Goal: Task Accomplishment & Management: Complete application form

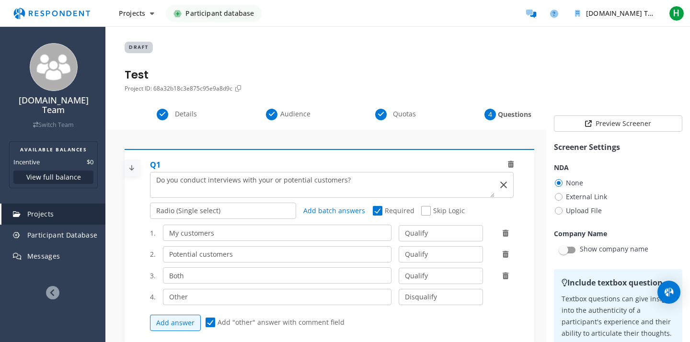
select select "number:2"
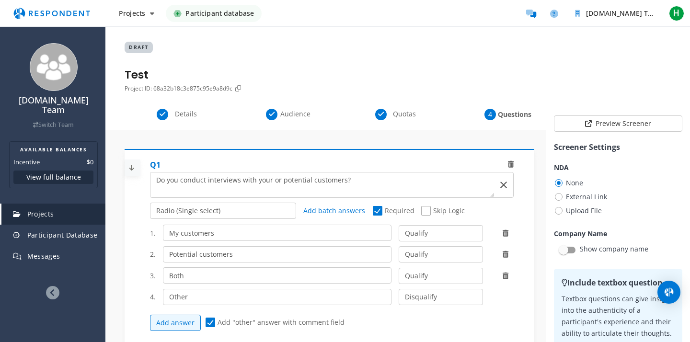
select select "number:2"
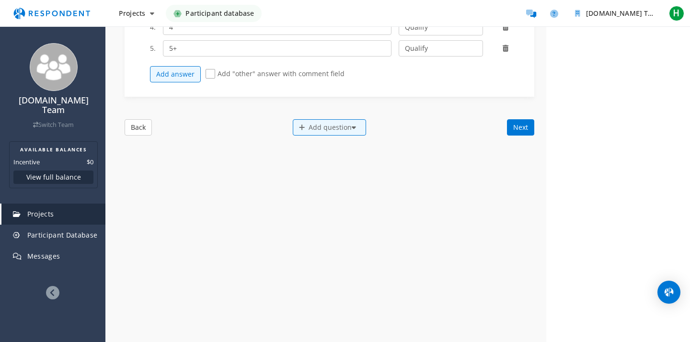
scroll to position [628, 0]
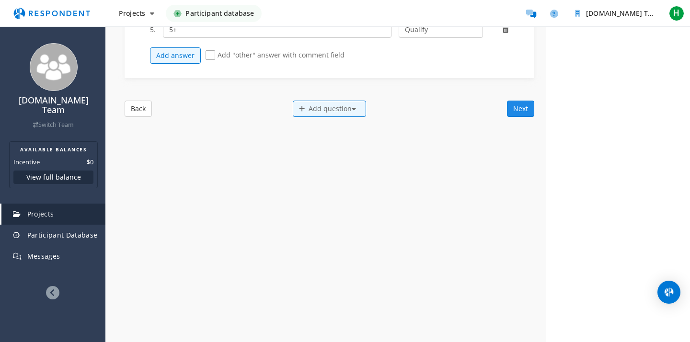
click at [516, 105] on button "Next" at bounding box center [520, 109] width 27 height 16
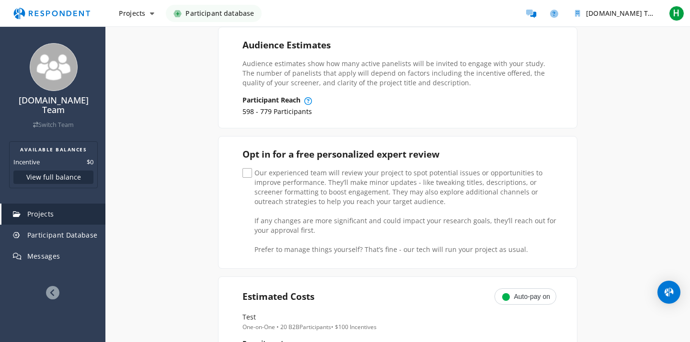
scroll to position [165, 0]
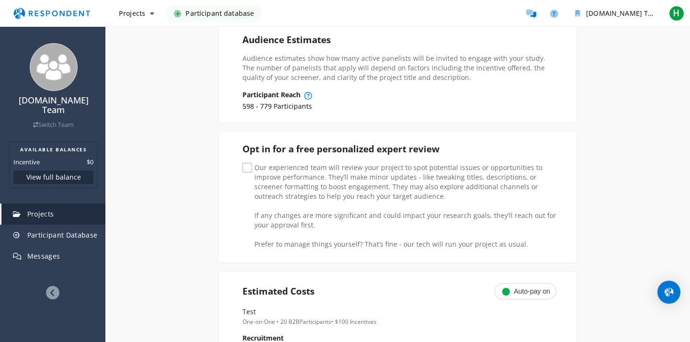
click at [248, 170] on span "Our experienced team will review your project to spot potential issues or oppor…" at bounding box center [400, 169] width 314 height 12
click at [248, 170] on input "Our experienced team will review your project to spot potential issues or oppor…" at bounding box center [246, 168] width 6 height 6
checkbox input "true"
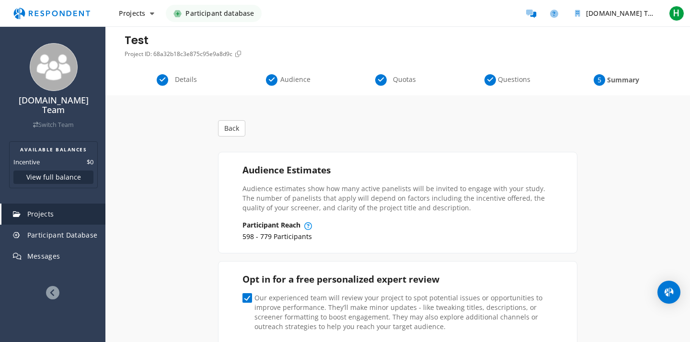
scroll to position [0, 0]
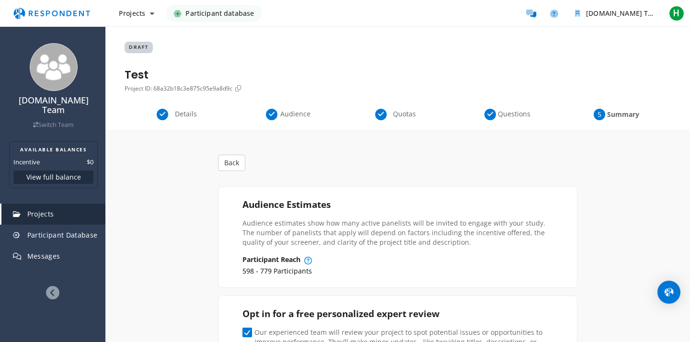
click at [397, 118] on span "Quotas" at bounding box center [405, 114] width 32 height 10
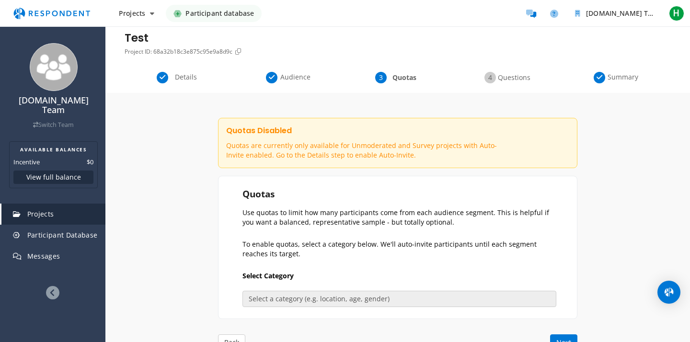
scroll to position [35, 0]
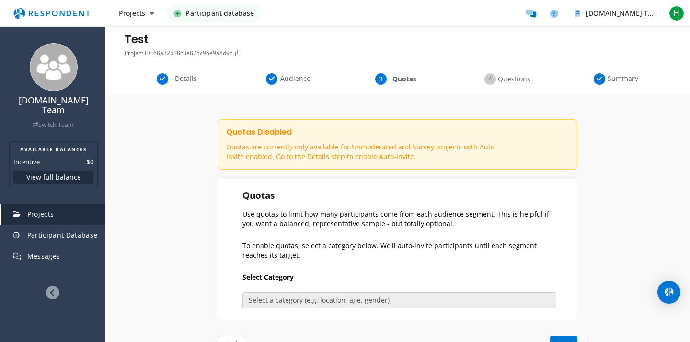
click at [294, 79] on span "Audience" at bounding box center [296, 79] width 32 height 10
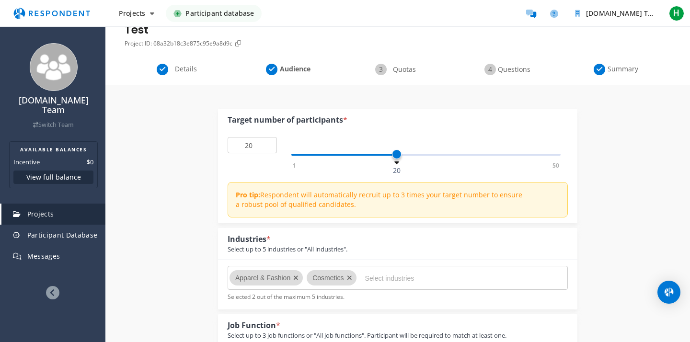
scroll to position [44, 0]
click at [162, 72] on div "Details" at bounding box center [179, 71] width 109 height 12
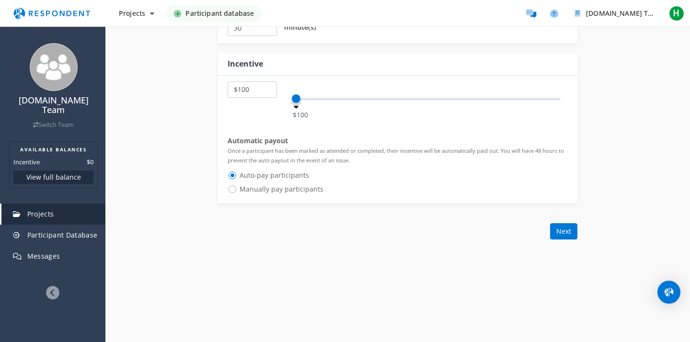
scroll to position [582, 0]
click at [256, 92] on select "$5 $10 $15 $20 $25 $30 $35 $40 $45 $50 $55 $60 $65 $70 $75 $80 $85 $90 $95 $100…" at bounding box center [252, 90] width 49 height 16
select select "number:50"
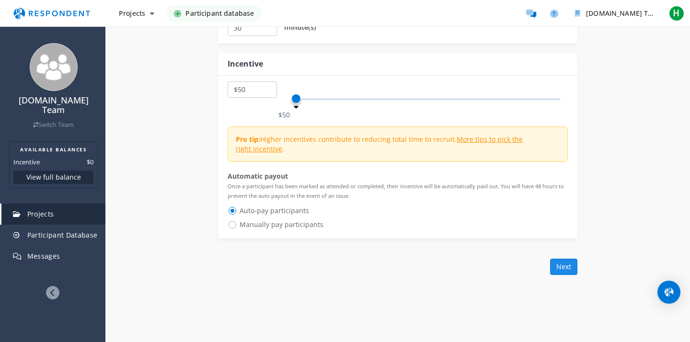
click at [557, 266] on button "Next" at bounding box center [563, 267] width 27 height 16
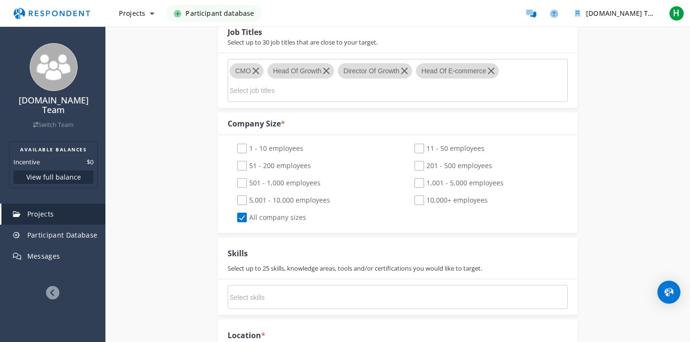
scroll to position [1399, 0]
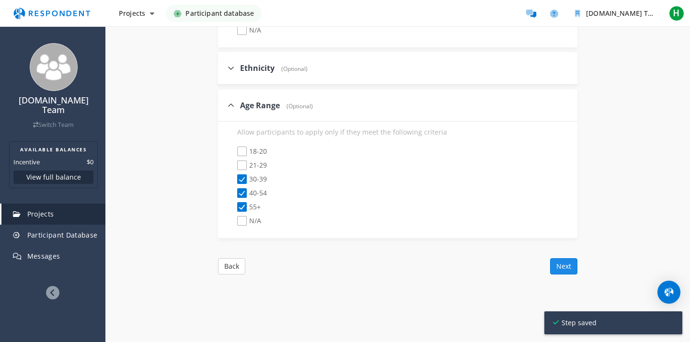
click at [557, 265] on button "Next" at bounding box center [563, 266] width 27 height 16
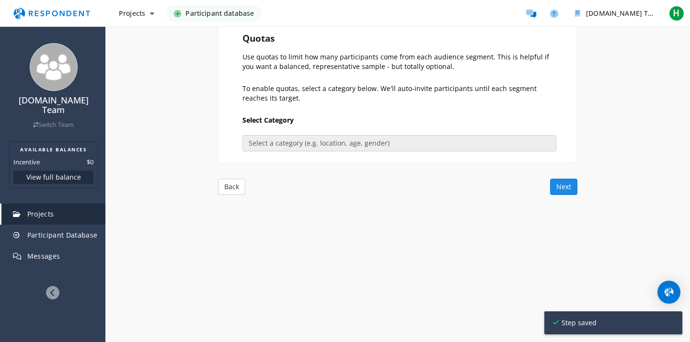
scroll to position [113, 0]
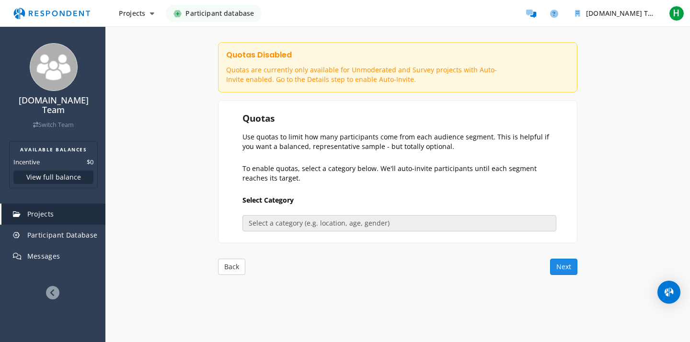
click at [558, 267] on button "Next" at bounding box center [563, 267] width 27 height 16
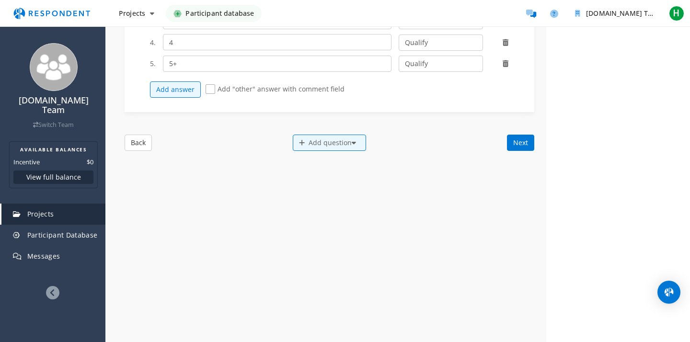
scroll to position [46, 0]
click at [520, 140] on button "Next" at bounding box center [520, 144] width 27 height 16
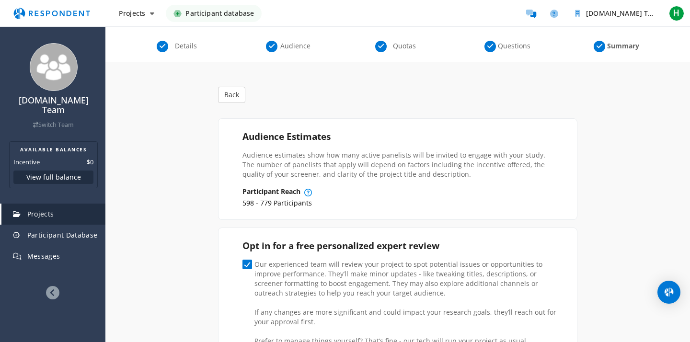
scroll to position [0, 0]
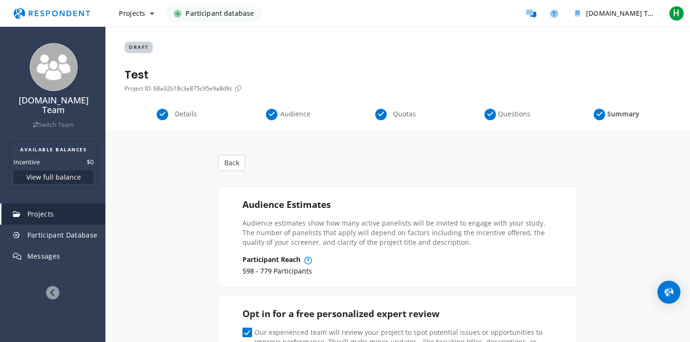
click at [188, 112] on span "Details" at bounding box center [186, 114] width 32 height 10
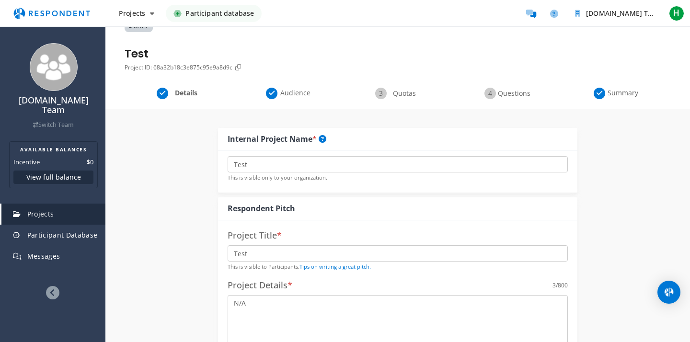
scroll to position [18, 0]
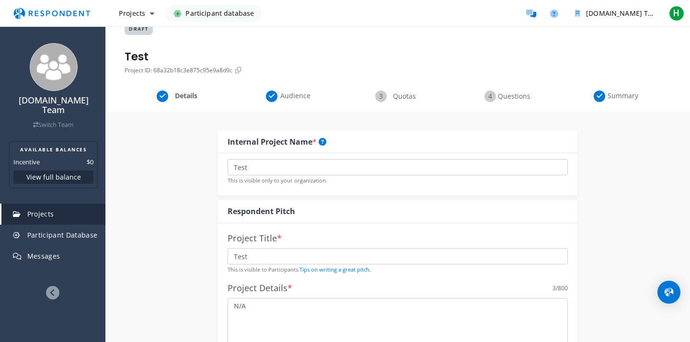
click at [297, 99] on span "Audience" at bounding box center [296, 96] width 32 height 10
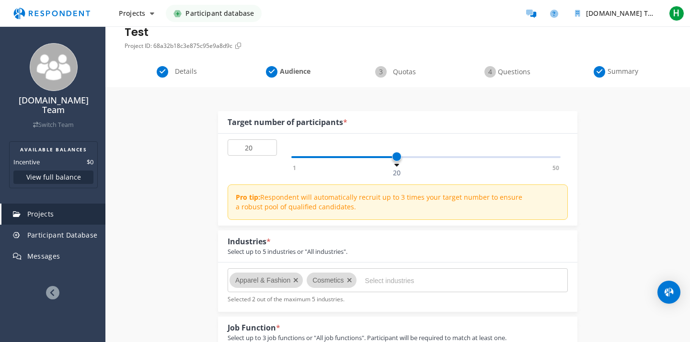
scroll to position [11, 0]
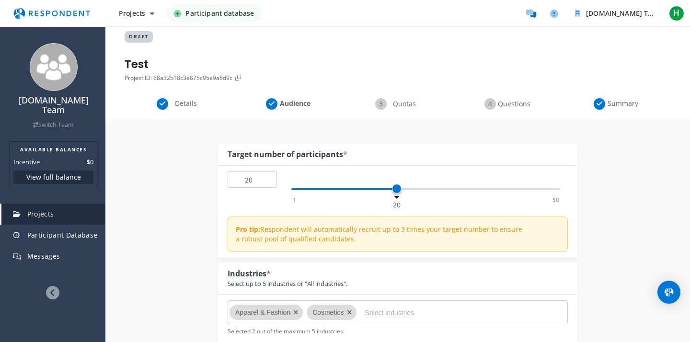
click at [399, 110] on div "Details Audience Quotas Questions Summary" at bounding box center [397, 108] width 585 height 21
click at [398, 102] on span "Quotas" at bounding box center [405, 104] width 32 height 10
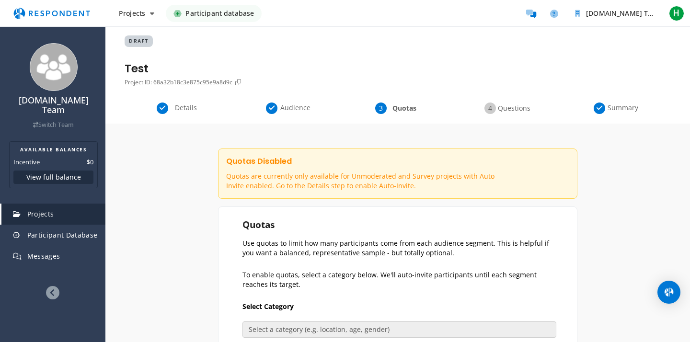
scroll to position [0, 0]
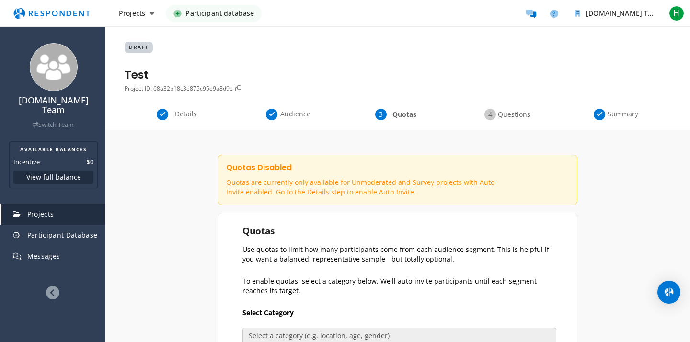
click at [505, 117] on span "Questions" at bounding box center [514, 115] width 32 height 10
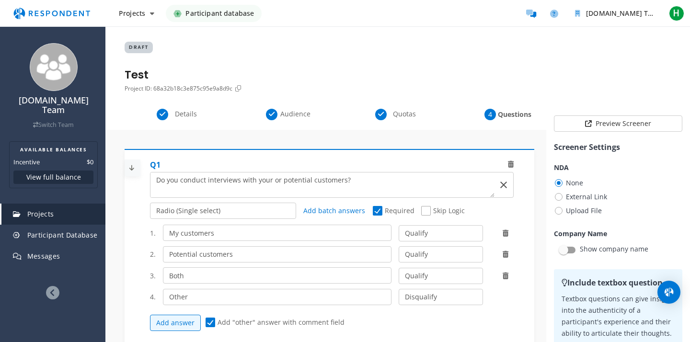
click at [513, 113] on span "Questions" at bounding box center [514, 115] width 32 height 10
click at [185, 115] on span "Details" at bounding box center [186, 114] width 32 height 10
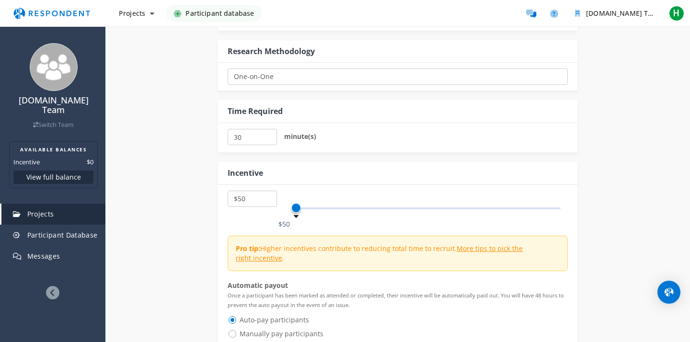
scroll to position [473, 0]
click at [255, 140] on input "30" at bounding box center [252, 136] width 49 height 16
click at [269, 139] on input "25" at bounding box center [252, 136] width 49 height 16
click at [250, 138] on input "25" at bounding box center [252, 136] width 49 height 16
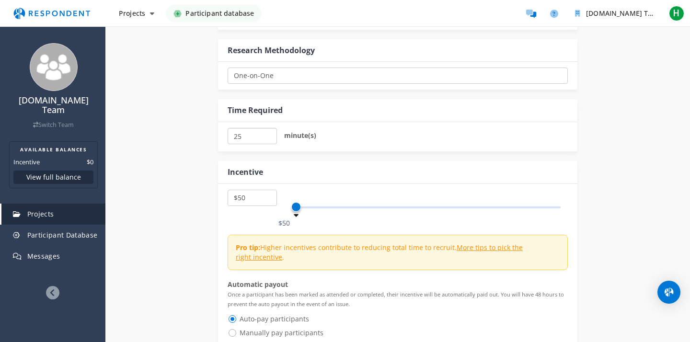
click at [250, 138] on input "25" at bounding box center [252, 136] width 49 height 16
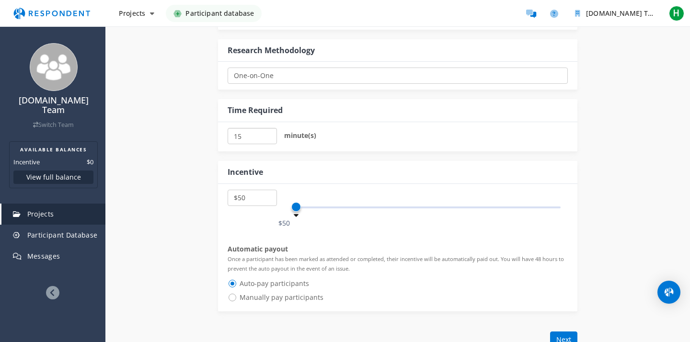
type input "15"
click at [288, 158] on div "Incentive $5 $10 $15 $20 $25 $30 $35 $40 $45 $50 $55 $60 $65 $70 $75 $80 $85 $9…" at bounding box center [398, 236] width 360 height 160
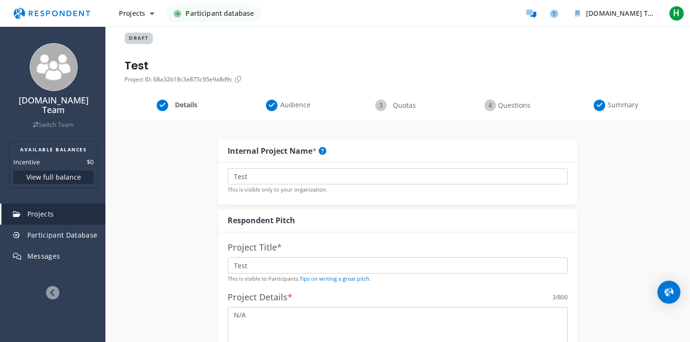
scroll to position [0, 0]
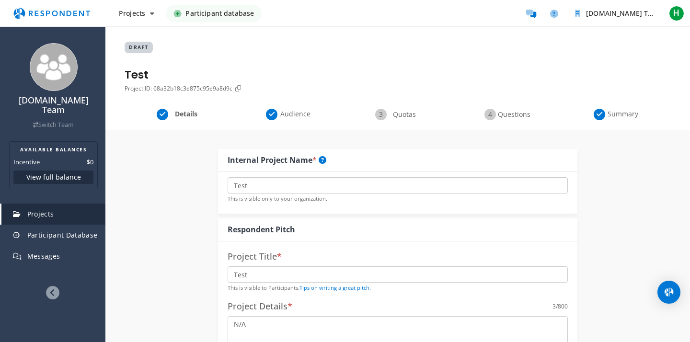
click at [287, 186] on input "Test" at bounding box center [398, 185] width 340 height 16
click at [341, 286] on link "Tips on writing a great pitch." at bounding box center [335, 287] width 71 height 7
click at [285, 112] on span "Audience" at bounding box center [296, 114] width 32 height 10
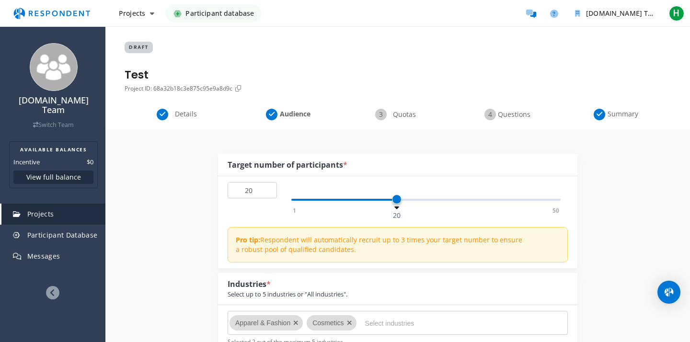
click at [170, 115] on span "Details" at bounding box center [186, 114] width 32 height 10
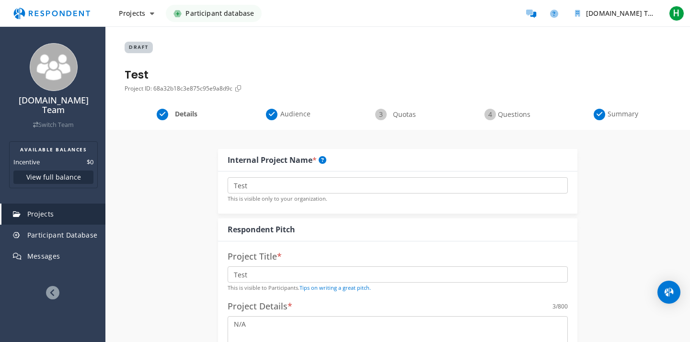
click at [296, 112] on span "Audience" at bounding box center [296, 114] width 32 height 10
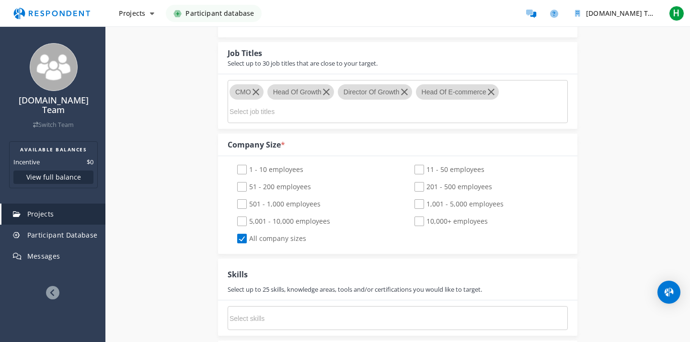
scroll to position [567, 0]
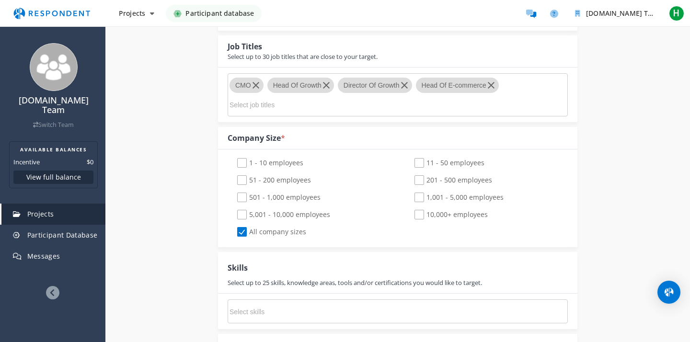
click at [243, 180] on span "51 - 200 employees" at bounding box center [274, 181] width 74 height 12
click at [234, 180] on input "51 - 200 employees" at bounding box center [231, 180] width 6 height 6
checkbox input "true"
checkbox input "false"
click at [419, 182] on span "201 - 500 employees" at bounding box center [454, 181] width 78 height 12
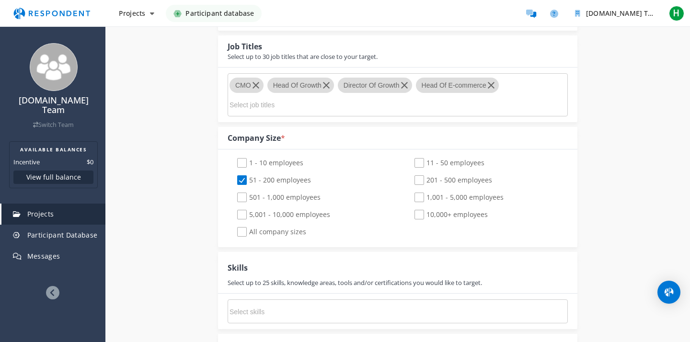
click at [411, 182] on input "201 - 500 employees" at bounding box center [408, 180] width 6 height 6
checkbox input "true"
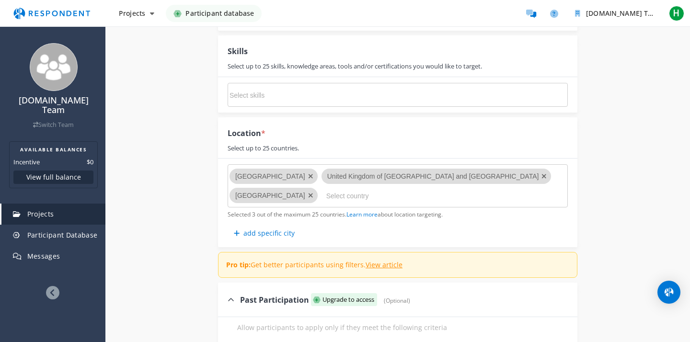
scroll to position [785, 0]
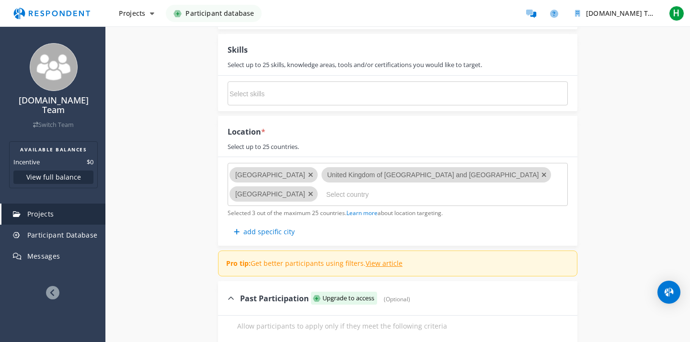
click at [326, 197] on input "Select country" at bounding box center [398, 194] width 144 height 16
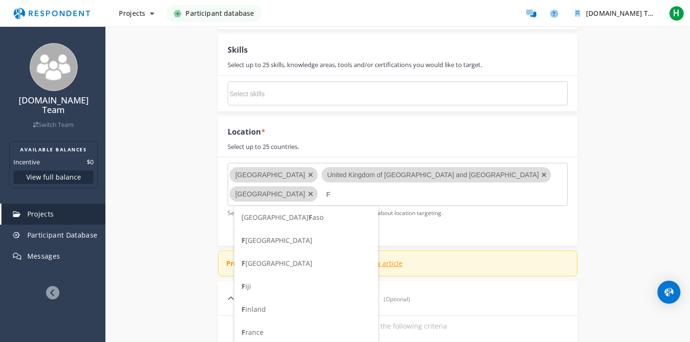
scroll to position [0, 0]
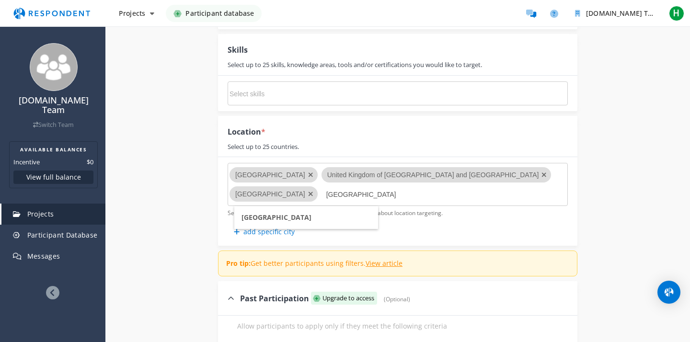
type input "[GEOGRAPHIC_DATA]"
click at [334, 213] on li "[GEOGRAPHIC_DATA]" at bounding box center [306, 217] width 144 height 23
type input "Germ"
click at [308, 218] on span "Germ any" at bounding box center [299, 217] width 30 height 9
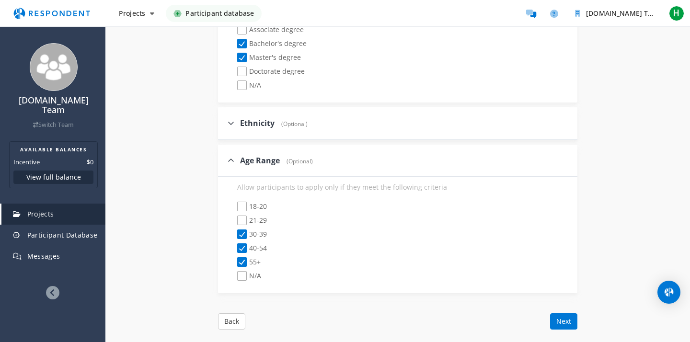
scroll to position [1367, 0]
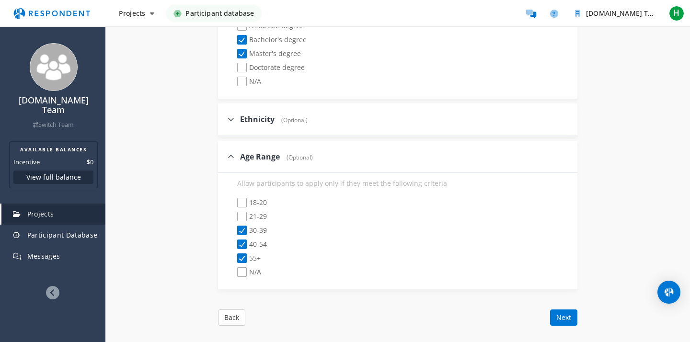
click at [245, 268] on span "N/A" at bounding box center [249, 274] width 24 height 12
click at [234, 269] on input "N/A" at bounding box center [231, 272] width 6 height 6
checkbox input "true"
checkbox input "false"
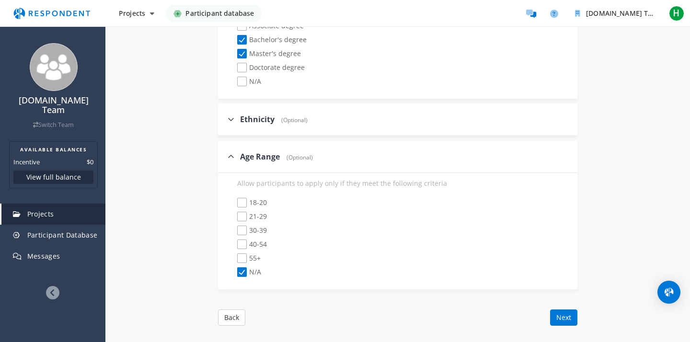
checkbox input "false"
click at [240, 77] on span "N/A" at bounding box center [249, 83] width 24 height 12
click at [234, 79] on input "N/A" at bounding box center [231, 82] width 6 height 6
checkbox input "true"
checkbox input "false"
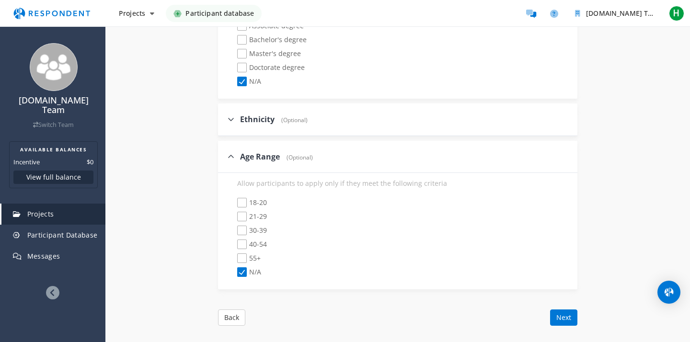
checkbox input "false"
click at [566, 310] on button "Next" at bounding box center [563, 318] width 27 height 16
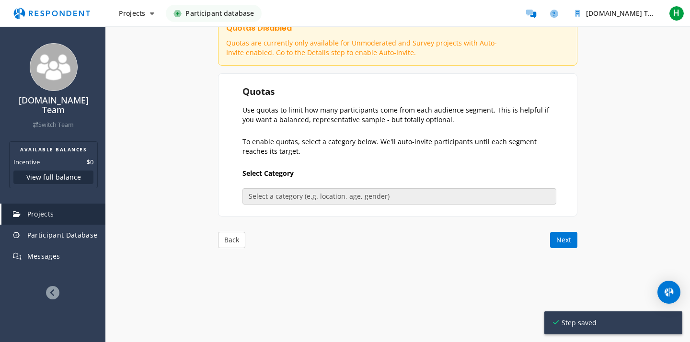
scroll to position [144, 0]
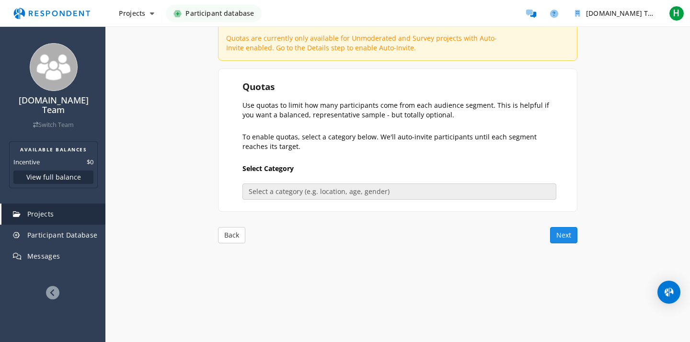
click at [567, 236] on button "Next" at bounding box center [563, 235] width 27 height 16
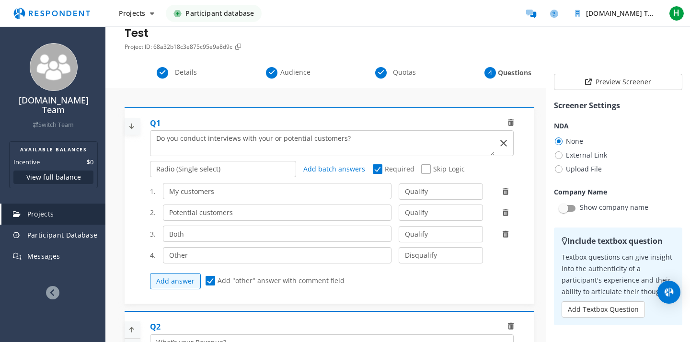
scroll to position [0, 0]
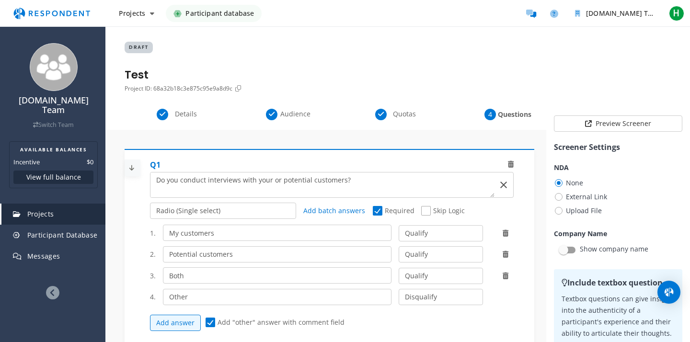
click at [187, 116] on span "Details" at bounding box center [186, 114] width 32 height 10
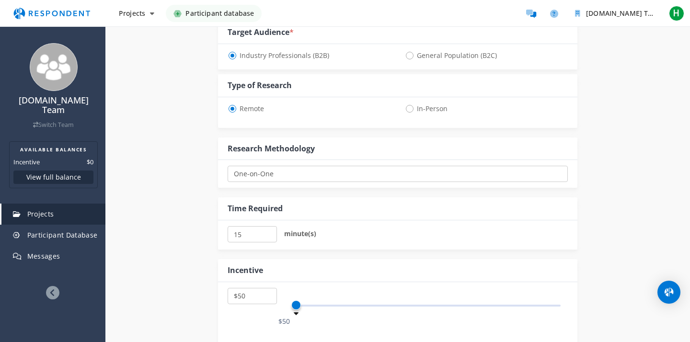
scroll to position [377, 0]
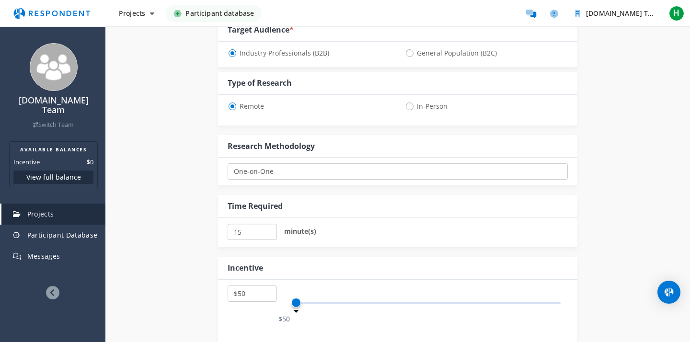
click at [245, 234] on input "15" at bounding box center [252, 232] width 49 height 16
type input "1"
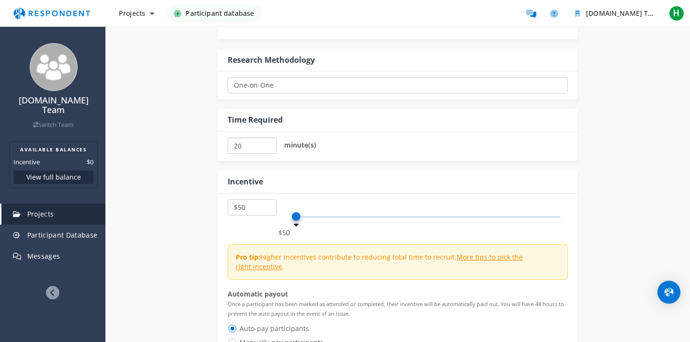
scroll to position [465, 0]
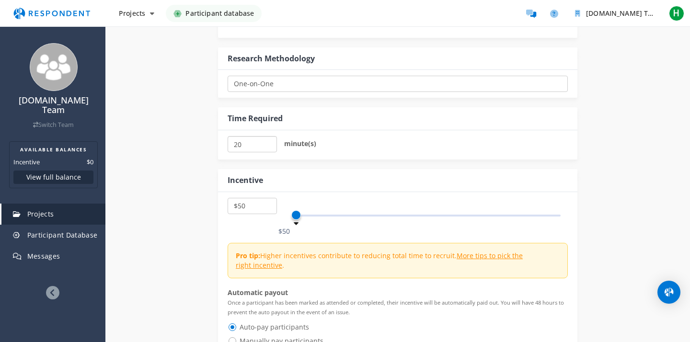
type input "20"
click at [247, 206] on select "$5 $10 $15 $20 $25 $30 $35 $40 $45 $50 $55 $60 $65 $70 $75 $80 $85 $90 $95 $100…" at bounding box center [252, 206] width 49 height 16
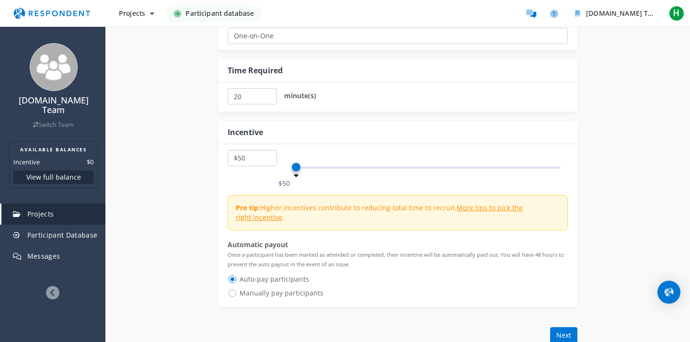
scroll to position [513, 0]
click at [255, 160] on select "$5 $10 $15 $20 $25 $30 $35 $40 $45 $50 $55 $60 $65 $70 $75 $80 $85 $90 $95 $100…" at bounding box center [252, 158] width 49 height 16
select select "number:100"
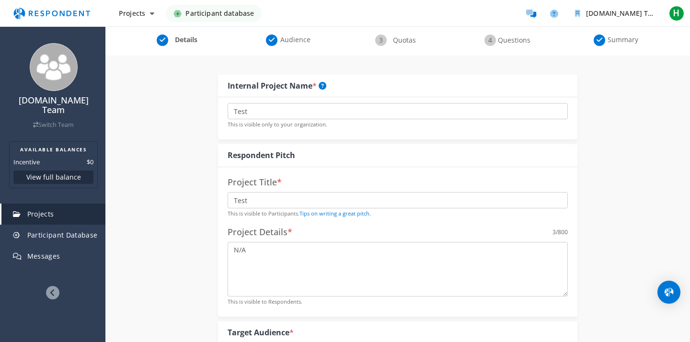
scroll to position [61, 0]
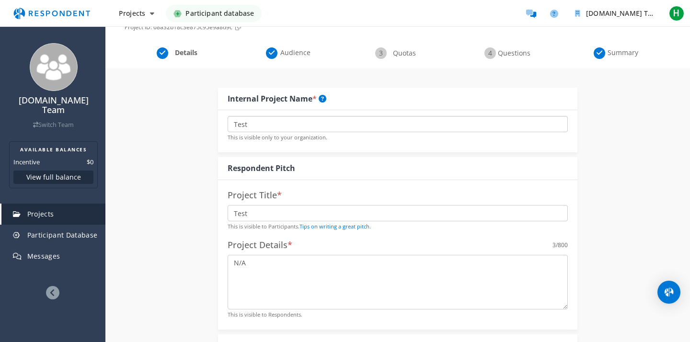
click at [260, 126] on input "Test" at bounding box center [398, 124] width 340 height 16
paste input "Customer Interviews (DTC)"
type input "Customer Interviews (DTC)"
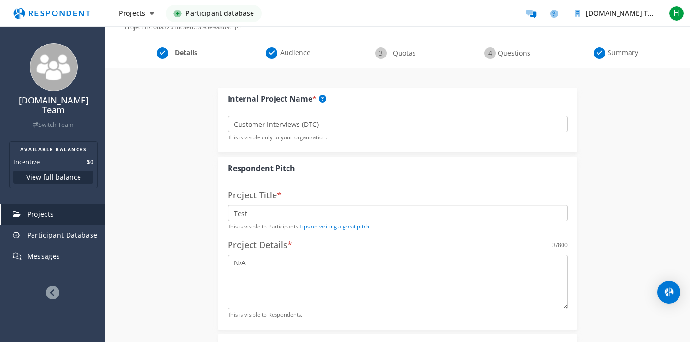
click at [267, 210] on input "Test" at bounding box center [398, 213] width 340 height 16
paste input "Customer Interviews (DTC)"
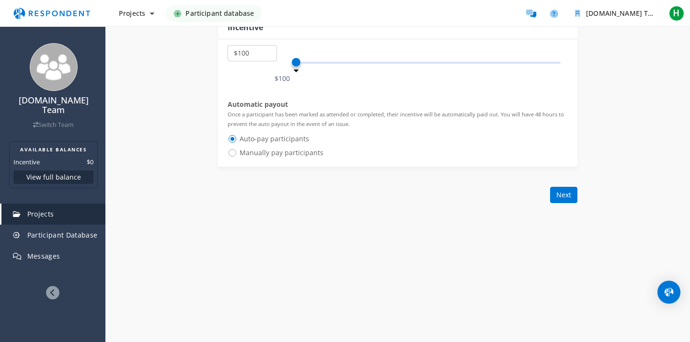
scroll to position [626, 0]
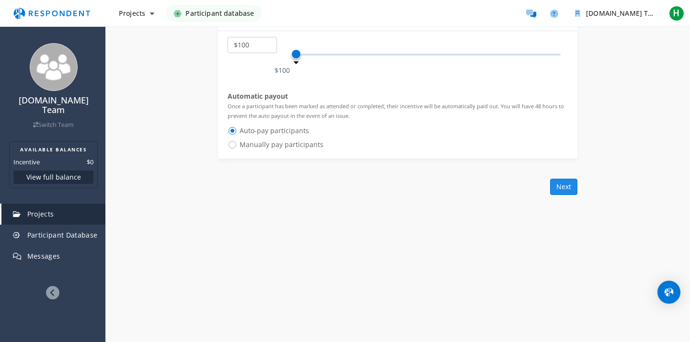
type input "Customer Interviews (DTC)"
click at [564, 185] on button "Next" at bounding box center [563, 187] width 27 height 16
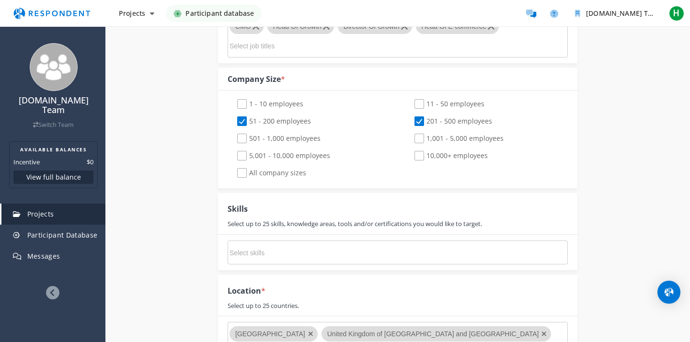
scroll to position [1479, 0]
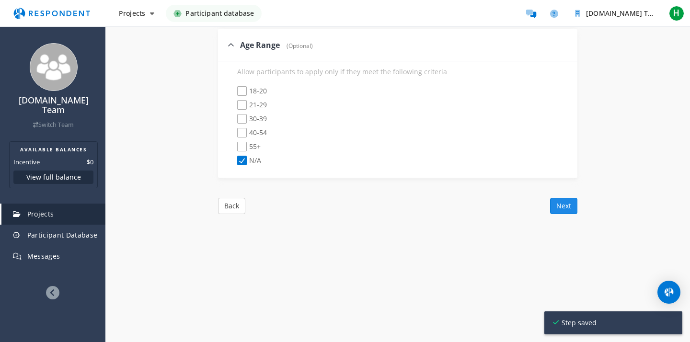
click at [560, 198] on button "Next" at bounding box center [563, 206] width 27 height 16
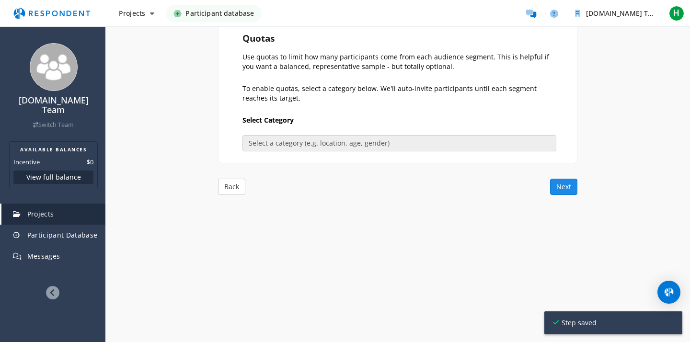
click at [560, 185] on button "Next" at bounding box center [563, 187] width 27 height 16
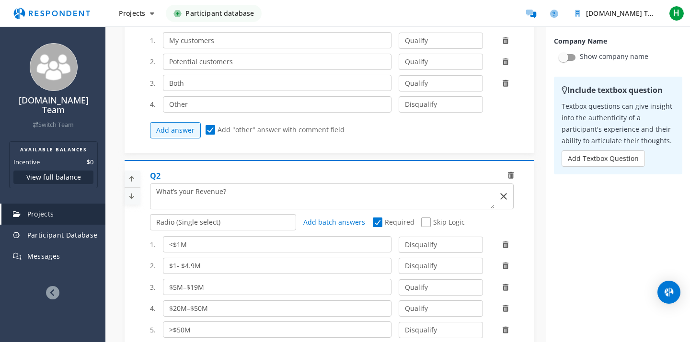
scroll to position [628, 0]
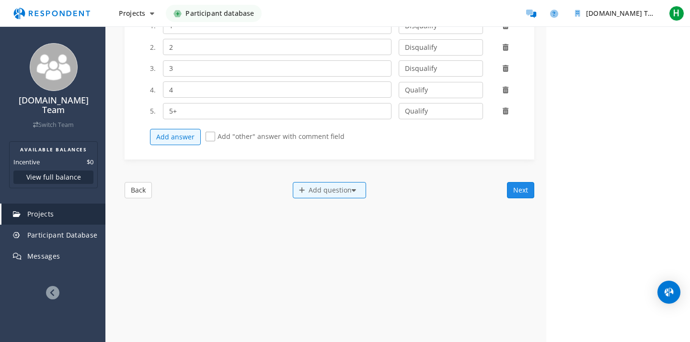
click at [521, 195] on button "Next" at bounding box center [520, 190] width 27 height 16
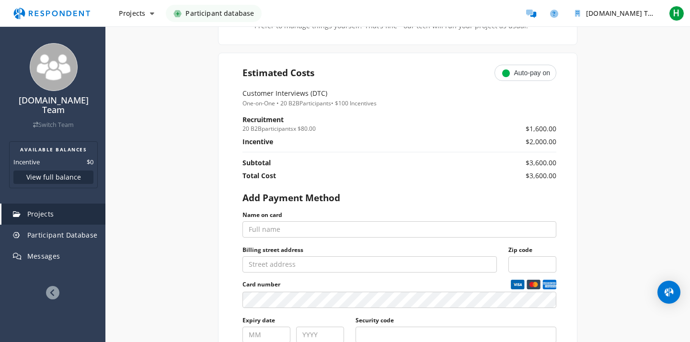
scroll to position [384, 0]
click at [535, 70] on md-chip-template "Auto-pay on" at bounding box center [525, 72] width 49 height 8
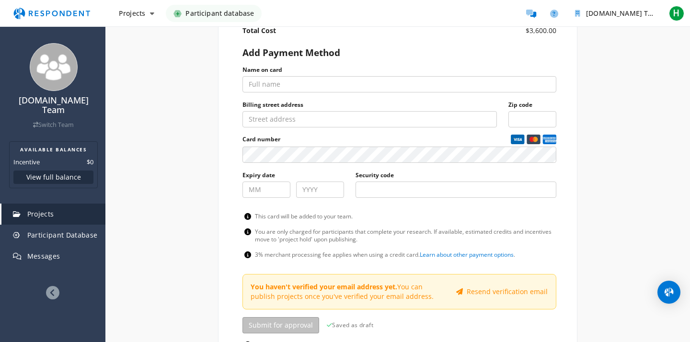
scroll to position [679, 0]
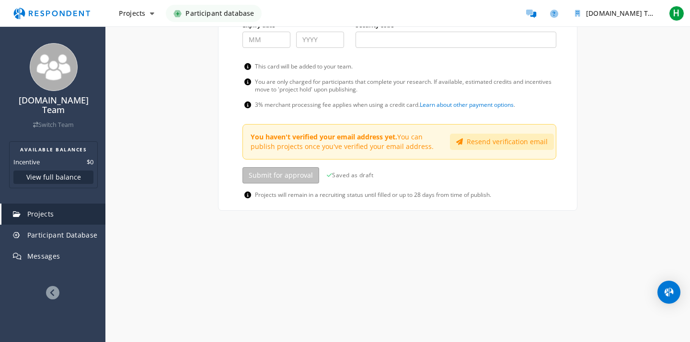
click at [485, 146] on button "Resend verification email" at bounding box center [502, 142] width 104 height 16
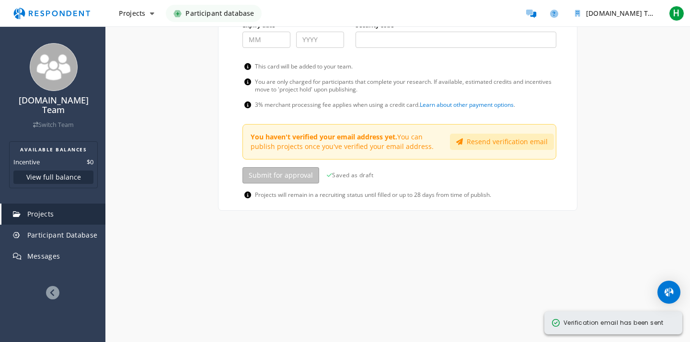
click at [481, 140] on button "Resend verification email" at bounding box center [502, 142] width 104 height 16
